Goal: Navigation & Orientation: Find specific page/section

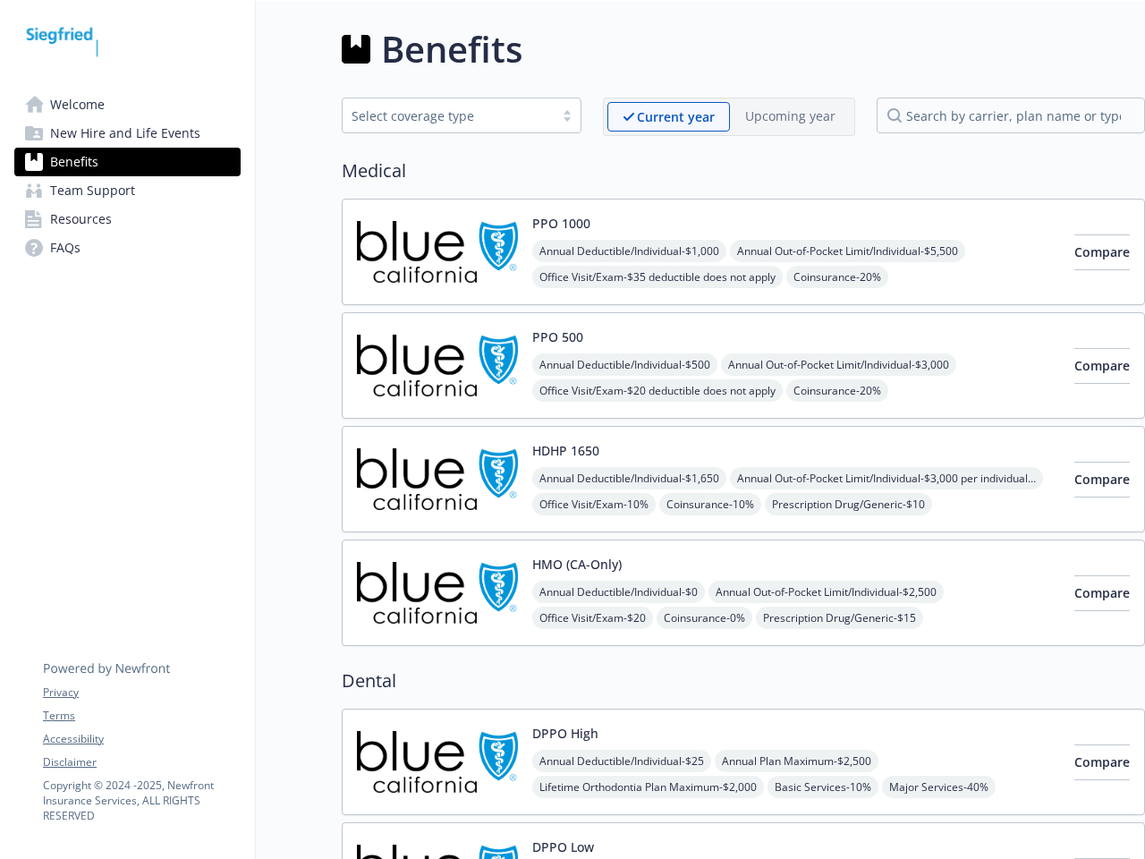
click at [141, 739] on link "Accessibility" at bounding box center [141, 739] width 197 height 16
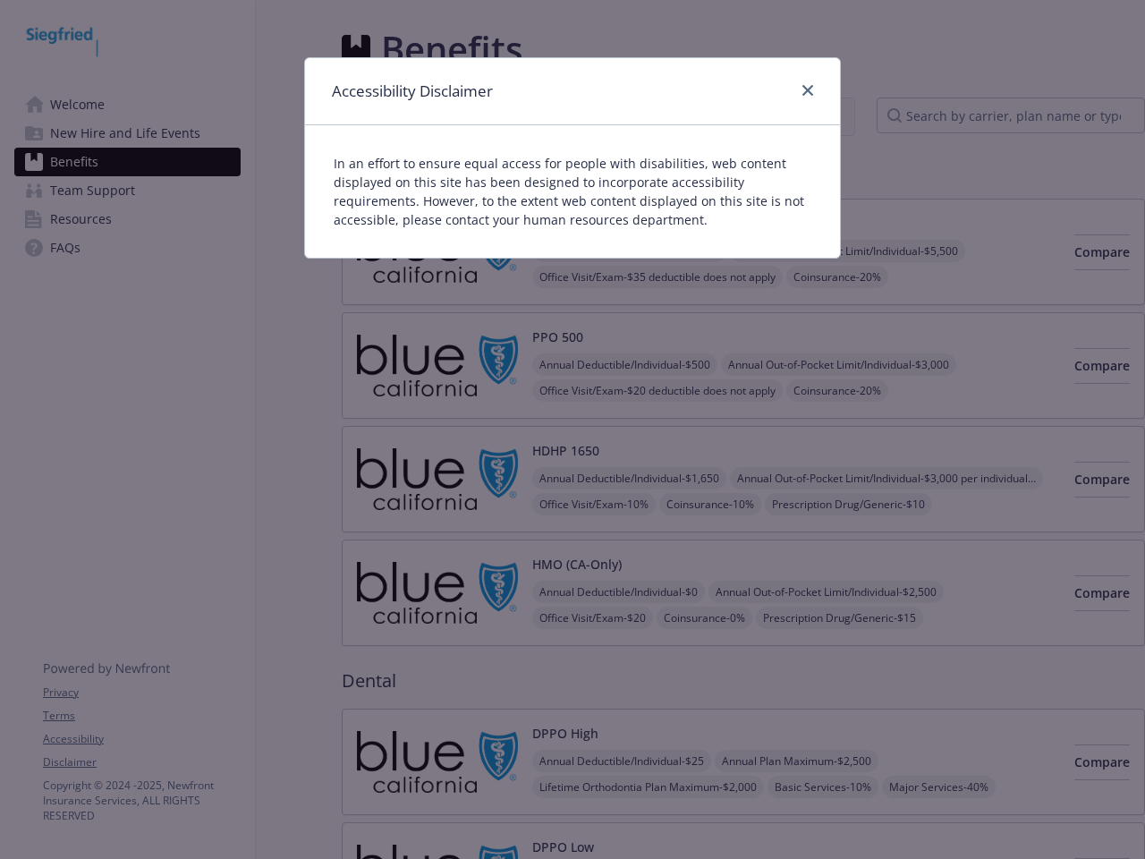
click at [141, 762] on div "Accessibility Disclaimer In an effort to ensure equal access for people with di…" at bounding box center [572, 429] width 1145 height 859
click at [668, 116] on div "Accessibility Disclaimer" at bounding box center [572, 91] width 535 height 67
click at [790, 115] on div "Accessibility Disclaimer" at bounding box center [572, 91] width 535 height 67
click at [561, 223] on p "In an effort to ensure equal access for people with disabilities, web content d…" at bounding box center [573, 191] width 478 height 75
click at [632, 251] on div "In an effort to ensure equal access for people with disabilities, web content d…" at bounding box center [572, 191] width 535 height 132
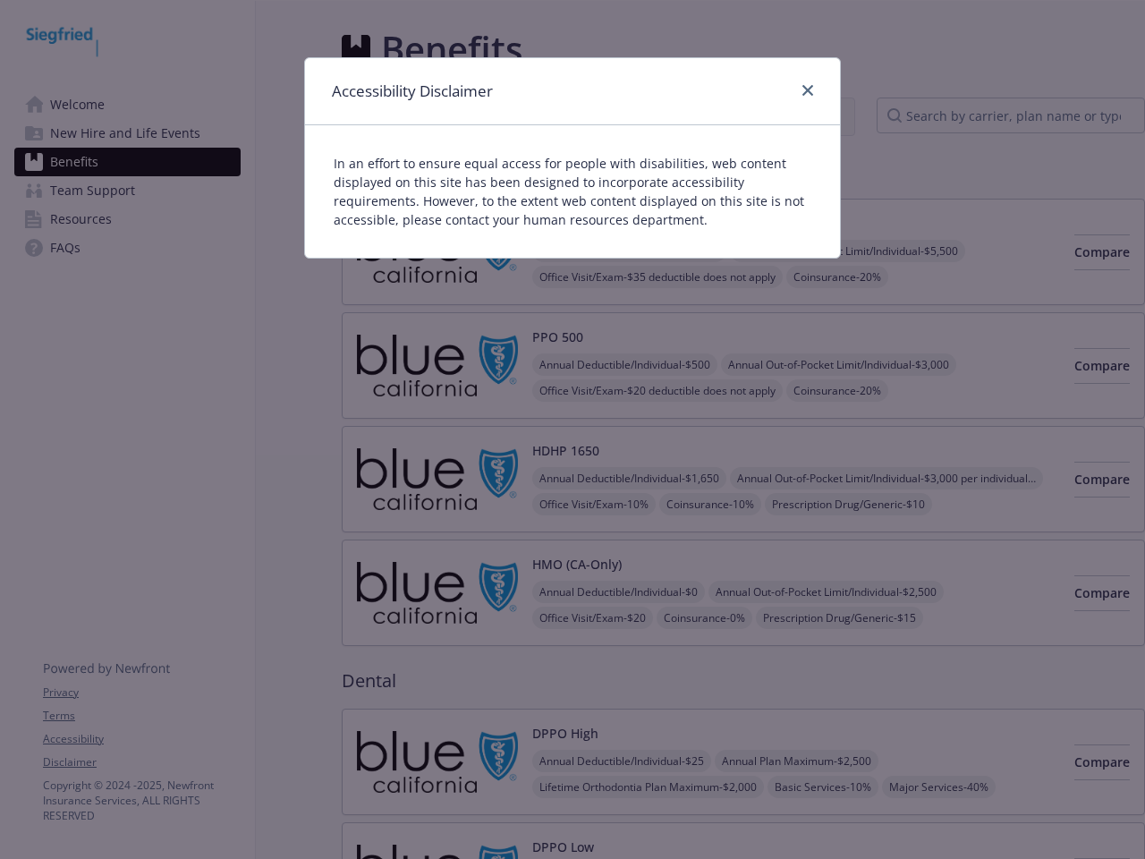
click at [856, 251] on div "Accessibility Disclaimer In an effort to ensure equal access for people with di…" at bounding box center [572, 429] width 1145 height 859
click at [660, 277] on div "Accessibility Disclaimer In an effort to ensure equal access for people with di…" at bounding box center [572, 429] width 1145 height 859
click at [846, 277] on div "Accessibility Disclaimer In an effort to ensure equal access for people with di…" at bounding box center [572, 429] width 1145 height 859
click at [1073, 252] on div "Accessibility Disclaimer In an effort to ensure equal access for people with di…" at bounding box center [572, 429] width 1145 height 859
